Goal: Transaction & Acquisition: Purchase product/service

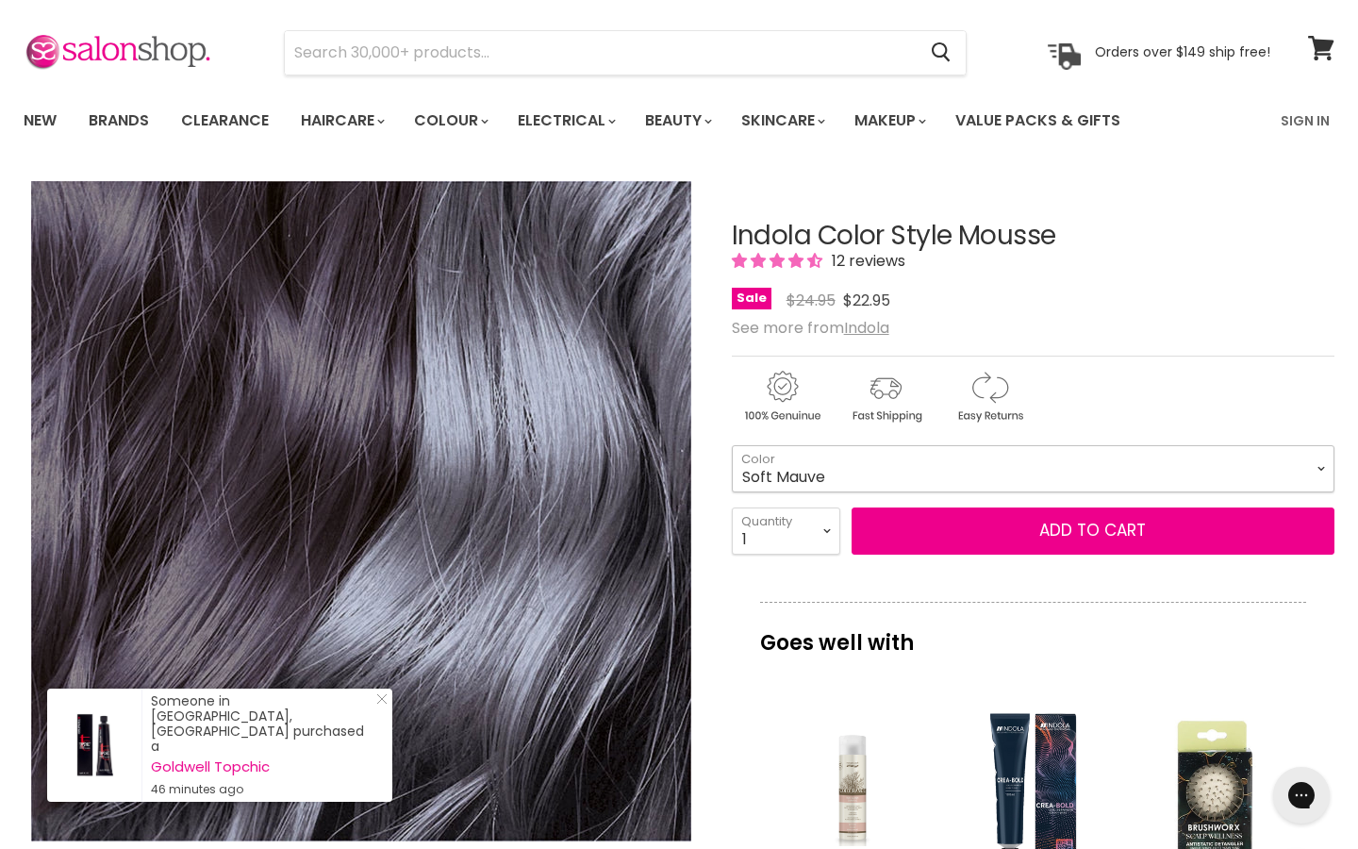
select select "Soft Mauve"
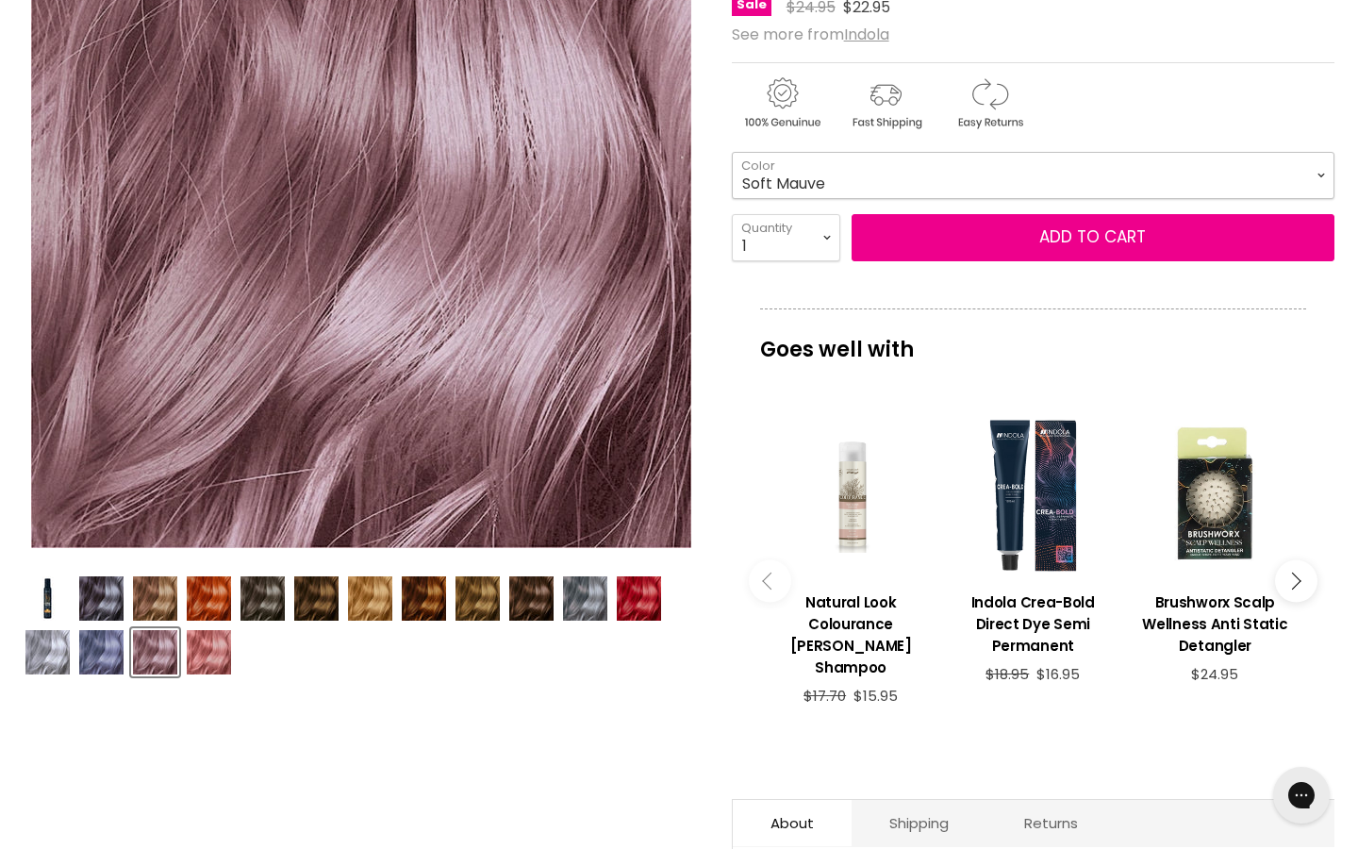
scroll to position [356, 0]
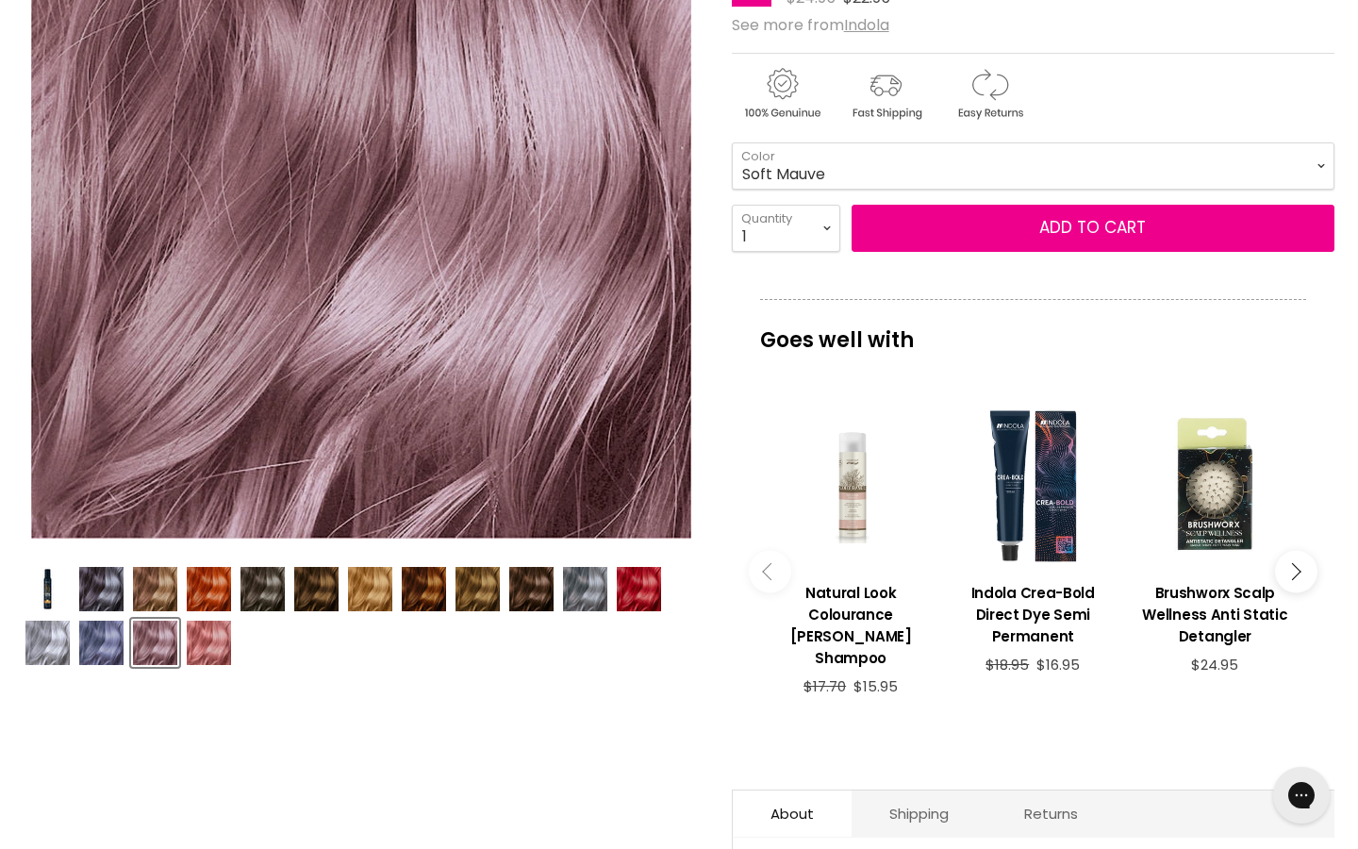
click at [102, 640] on img "Product thumbnails" at bounding box center [101, 642] width 44 height 44
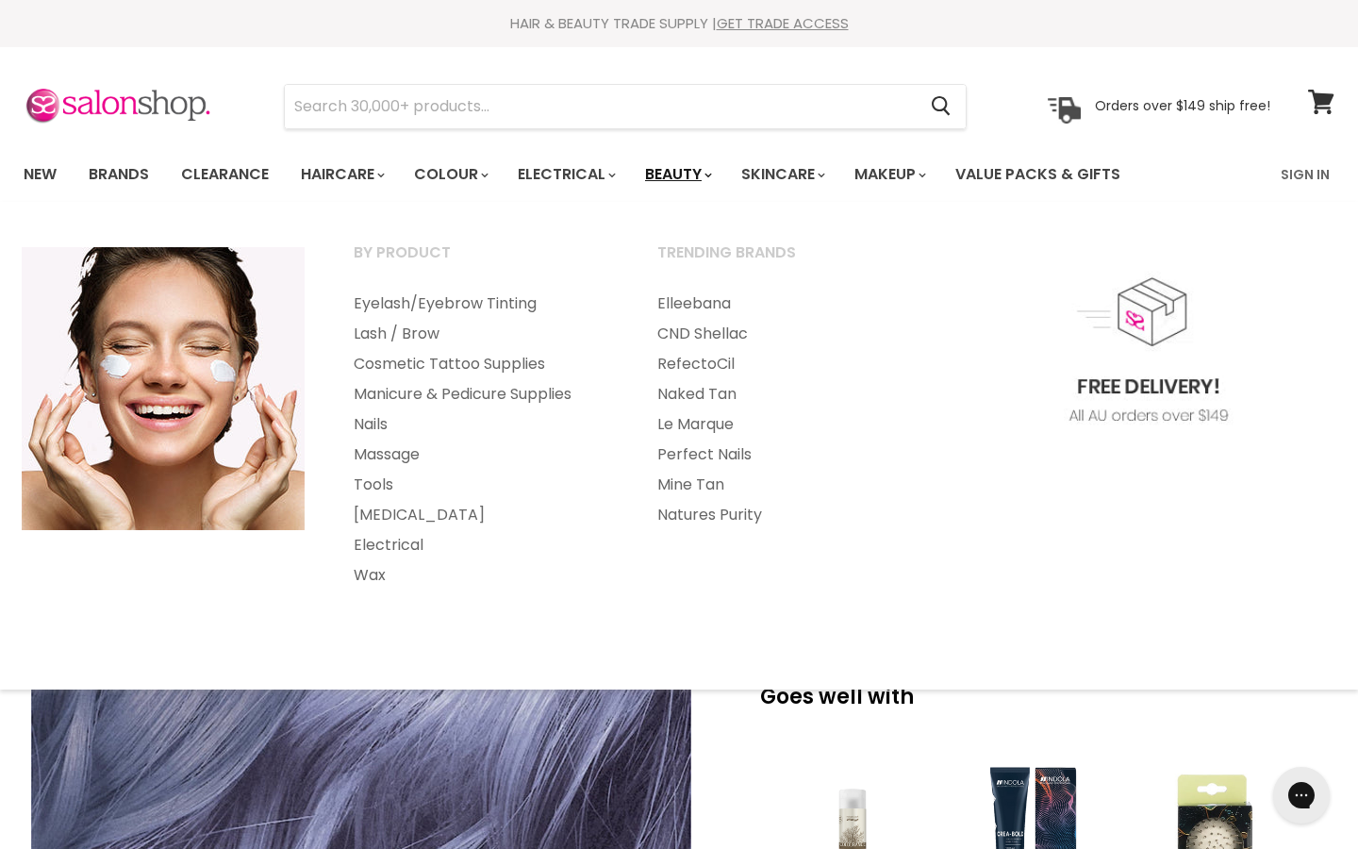
scroll to position [0, 0]
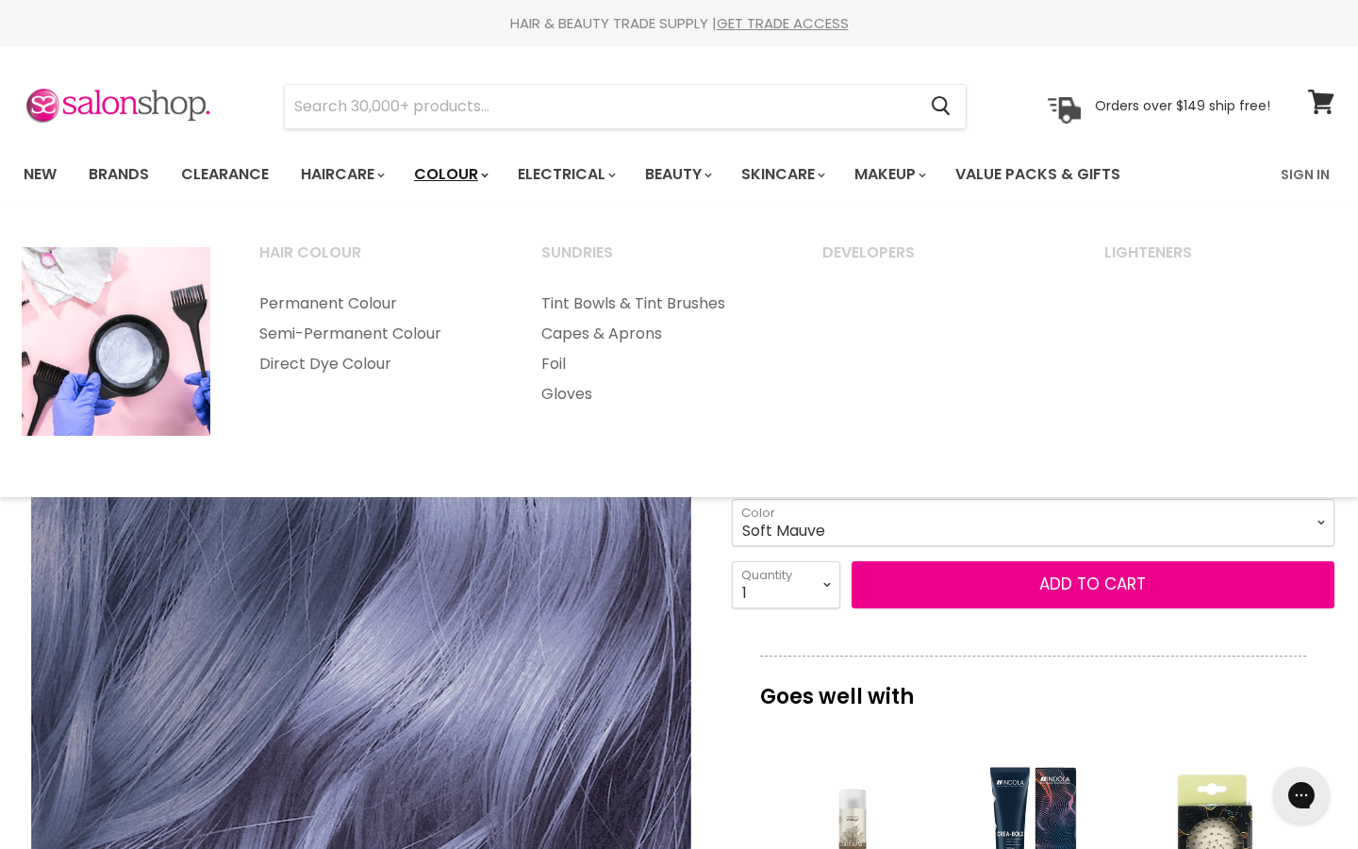
click at [463, 168] on link "Colour" at bounding box center [450, 175] width 100 height 40
click at [349, 299] on link "Permanent Colour" at bounding box center [375, 304] width 278 height 30
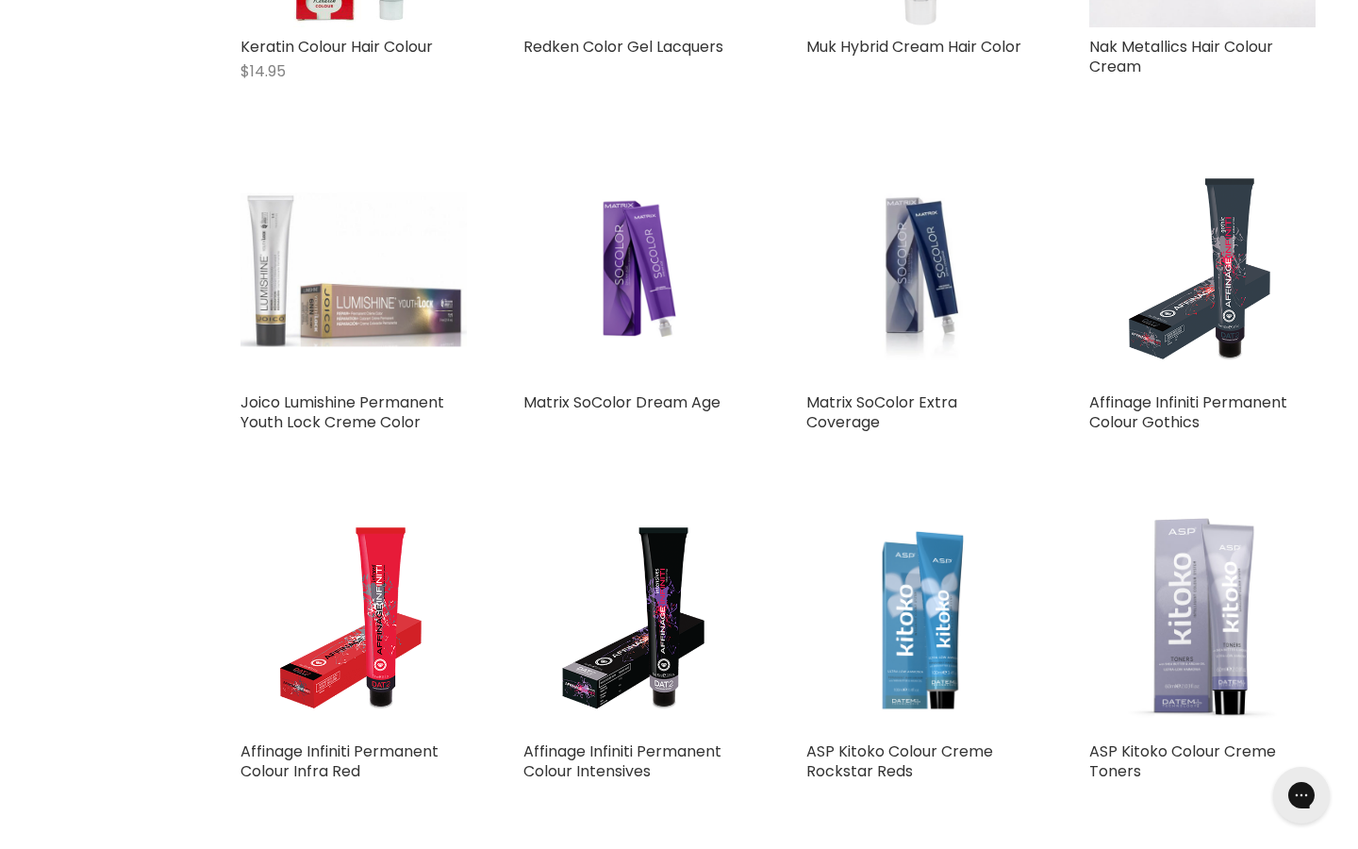
scroll to position [1757, 0]
click at [869, 391] on link "Matrix SoColor Extra Coverage" at bounding box center [881, 411] width 151 height 41
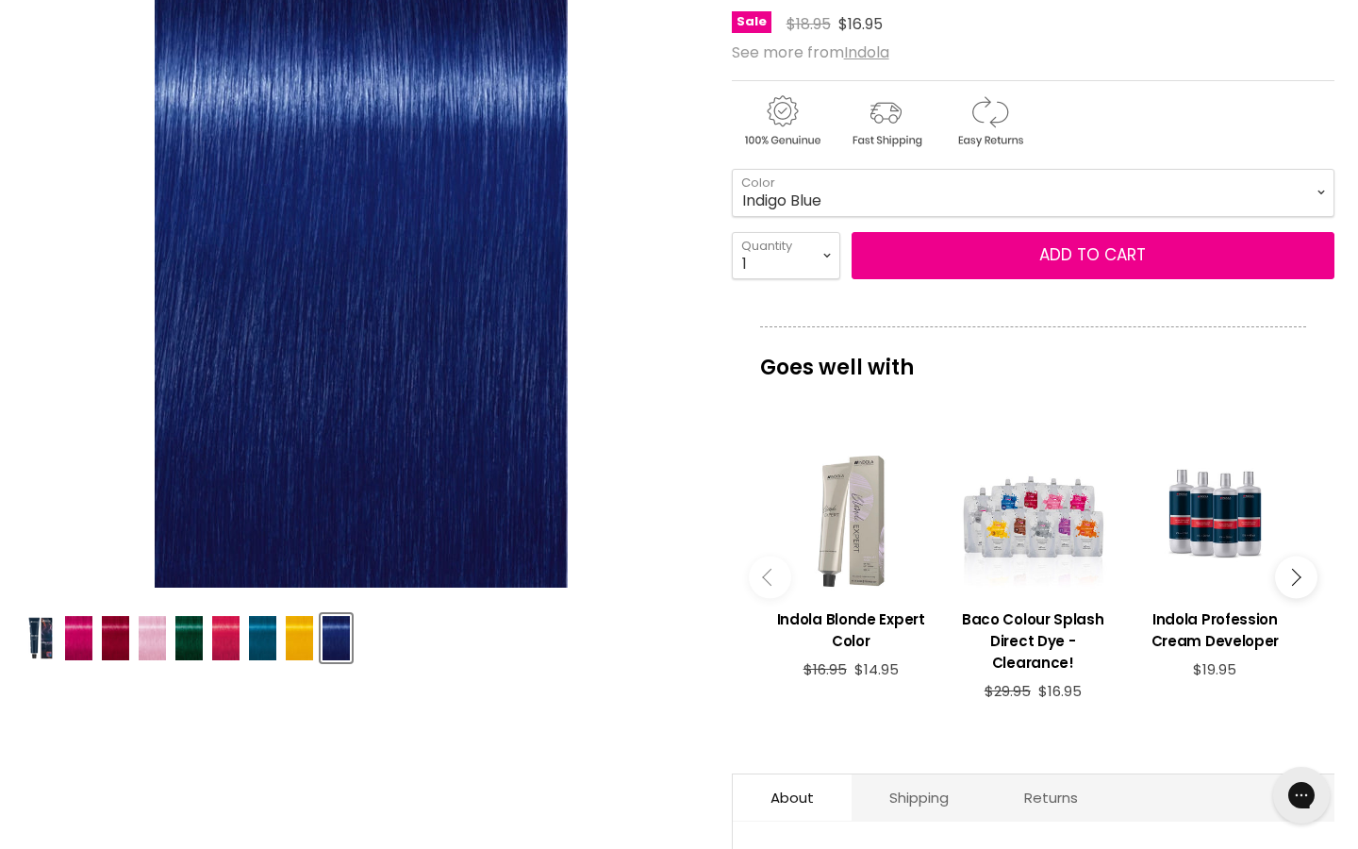
scroll to position [308, 0]
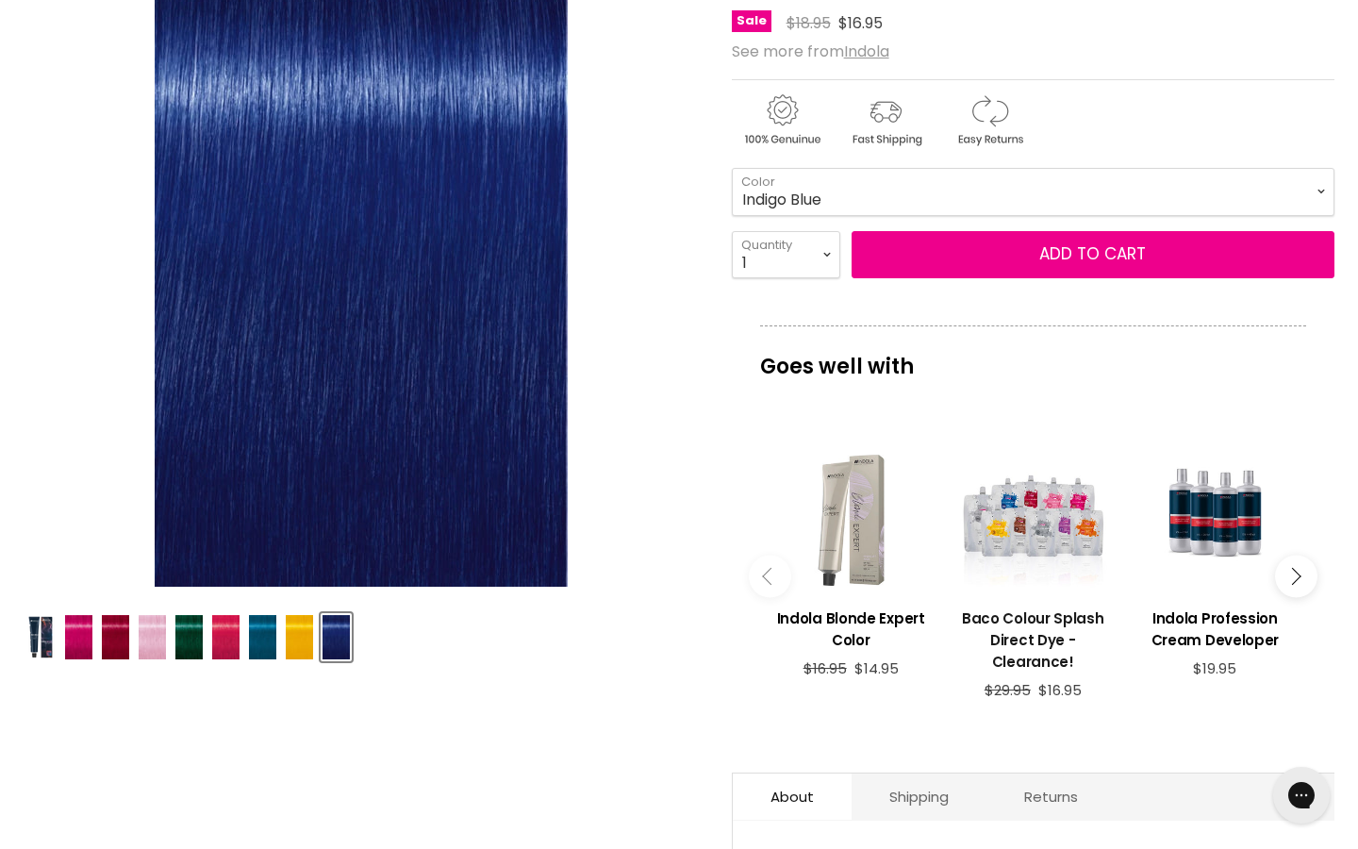
click at [1052, 636] on h3 "Baco Colour Splash Direct Dye - Clearance!" at bounding box center [1032, 639] width 163 height 65
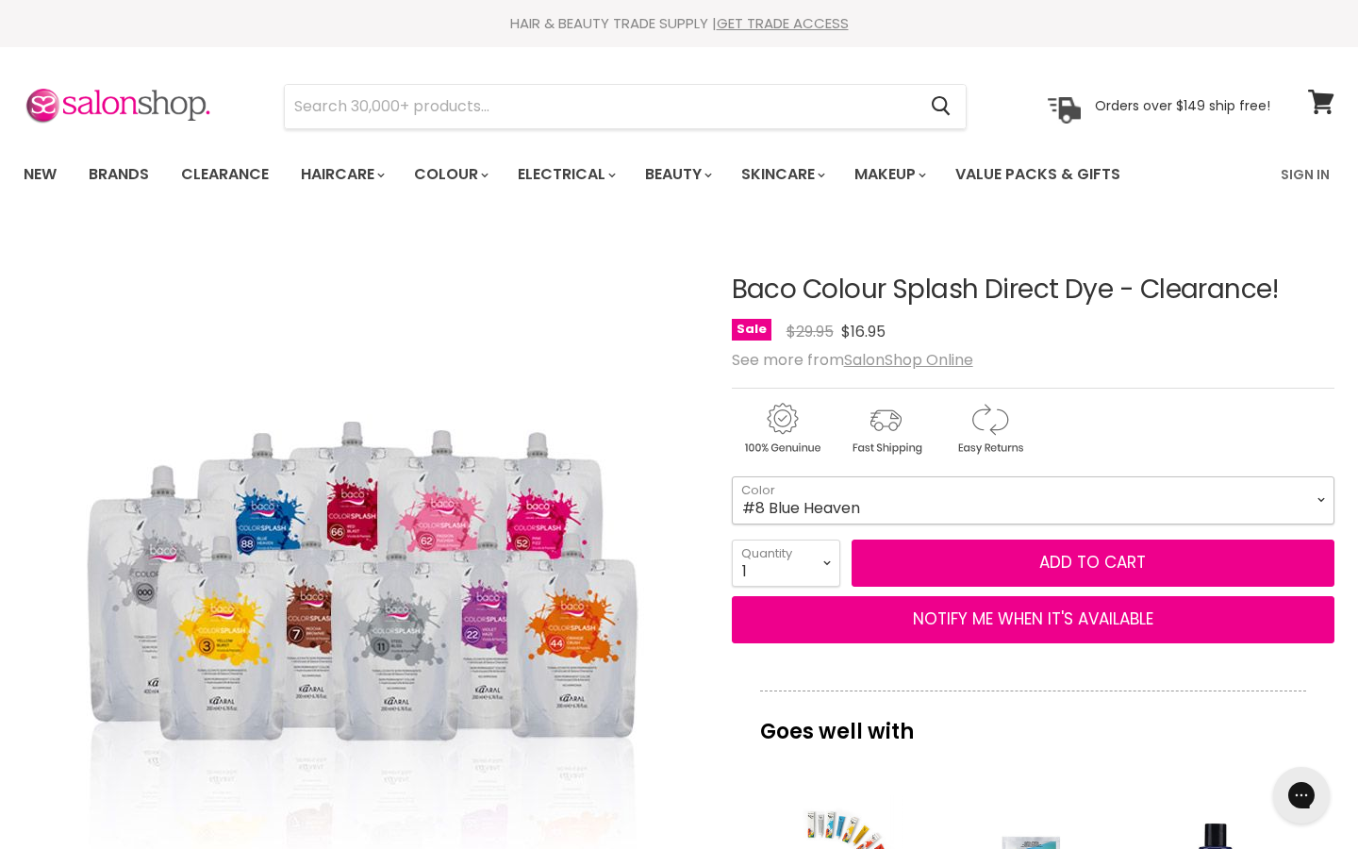
select select "#8 Blue Heaven"
